Goal: Transaction & Acquisition: Download file/media

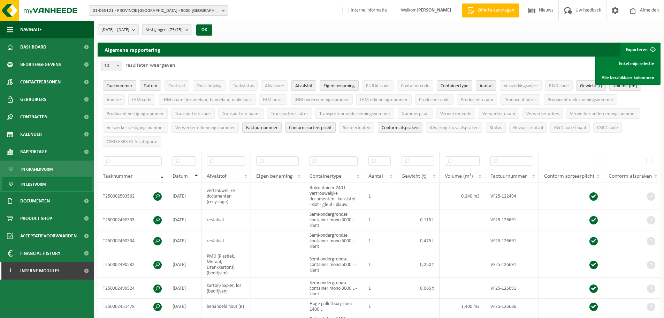
click at [206, 13] on span "01-065121 - PROVINCIE [GEOGRAPHIC_DATA] - 9000 [GEOGRAPHIC_DATA], [PERSON_NAME]…" at bounding box center [156, 11] width 126 height 10
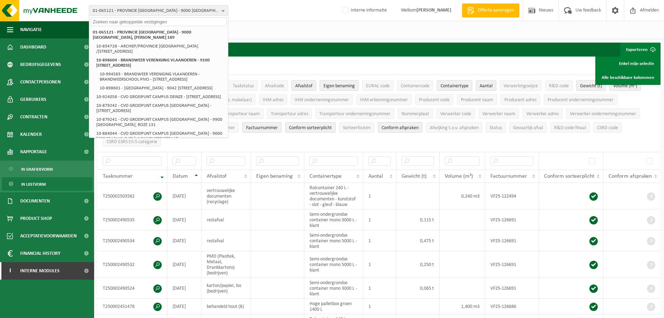
paste input "01-005592"
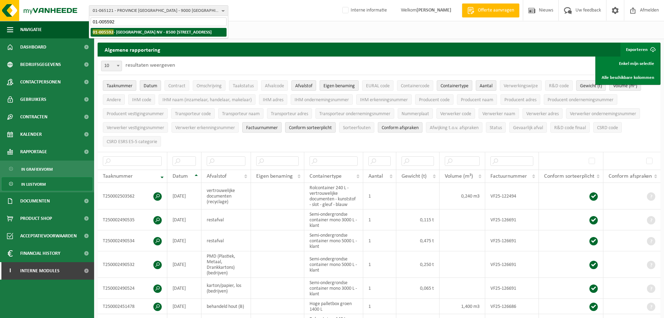
type input "01-005592"
click at [164, 32] on strong "01-005592 - [GEOGRAPHIC_DATA] NV - [STREET_ADDRESS]" at bounding box center [152, 31] width 119 height 5
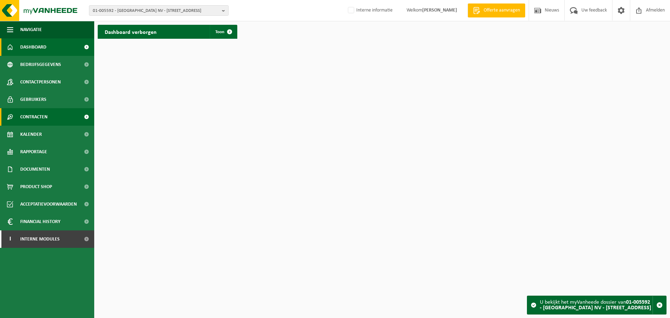
click at [47, 118] on span "Contracten" at bounding box center [33, 116] width 27 height 17
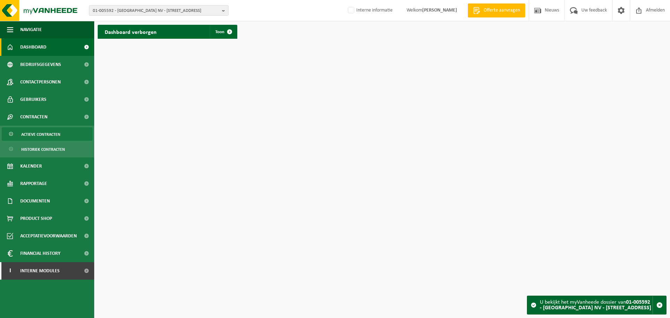
click at [54, 136] on span "Actieve contracten" at bounding box center [40, 134] width 39 height 13
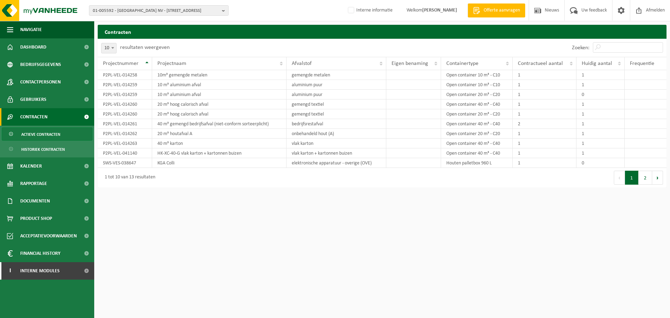
click at [240, 229] on html "01-005592 - COPAHOME NV - 8500 KORTRIJK, MEENSESTEENWEG 137 01-005592 - COPAHOM…" at bounding box center [335, 159] width 670 height 318
click at [217, 248] on html "01-005592 - COPAHOME NV - 8500 KORTRIJK, MEENSESTEENWEG 137 01-005592 - COPAHOM…" at bounding box center [335, 159] width 670 height 318
click at [243, 226] on html "01-005592 - COPAHOME NV - 8500 KORTRIJK, MEENSESTEENWEG 137 01-005592 - COPAHOM…" at bounding box center [335, 159] width 670 height 318
click at [53, 266] on span "Interne modules" at bounding box center [39, 270] width 39 height 17
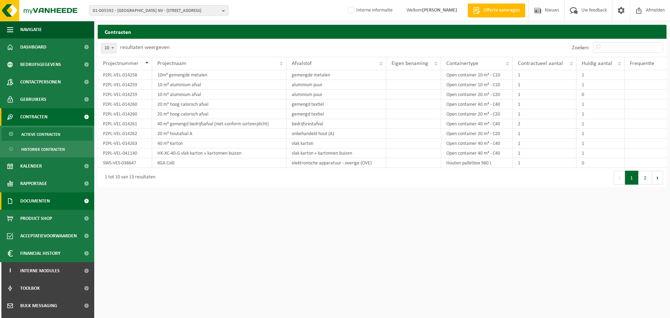
click at [36, 202] on span "Documenten" at bounding box center [35, 200] width 30 height 17
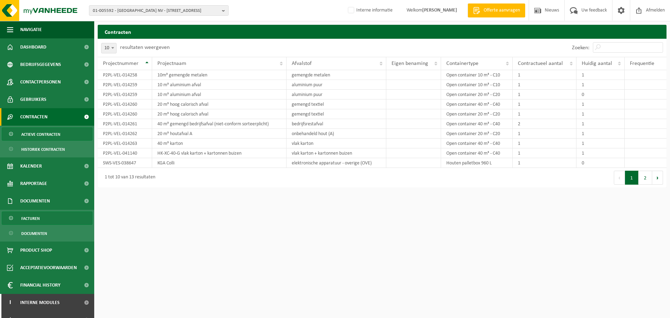
click at [38, 221] on span "Facturen" at bounding box center [30, 218] width 18 height 13
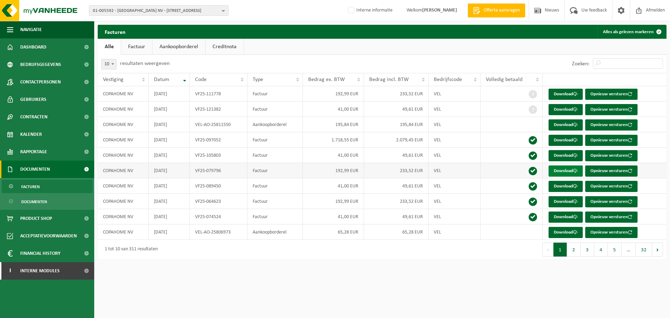
click at [570, 173] on link "Download" at bounding box center [565, 170] width 34 height 11
